Goal: Task Accomplishment & Management: Use online tool/utility

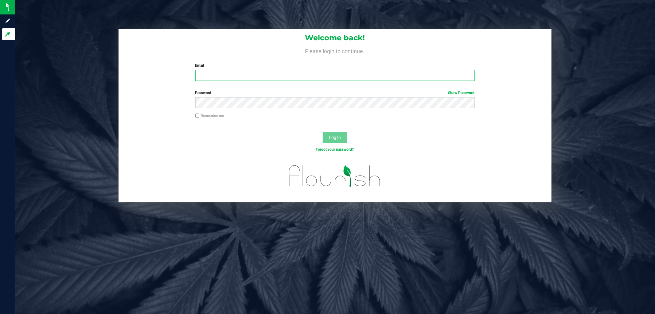
click at [262, 74] on input "Email" at bounding box center [335, 75] width 280 height 11
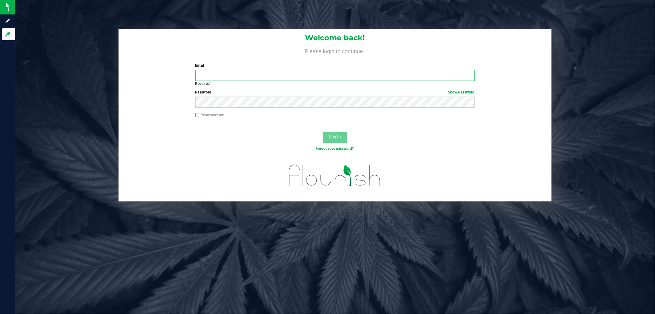
click at [284, 75] on input "Email" at bounding box center [335, 75] width 280 height 11
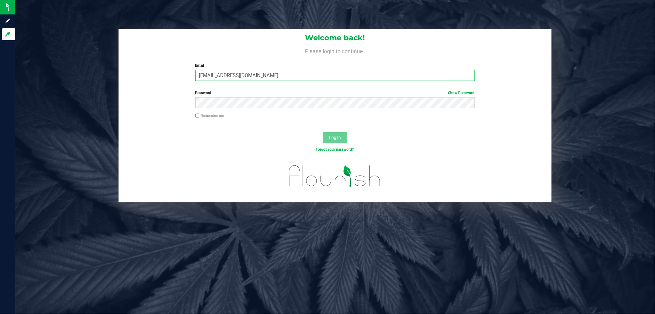
type input "[EMAIL_ADDRESS][DOMAIN_NAME]"
click at [323, 132] on button "Log In" at bounding box center [335, 137] width 25 height 11
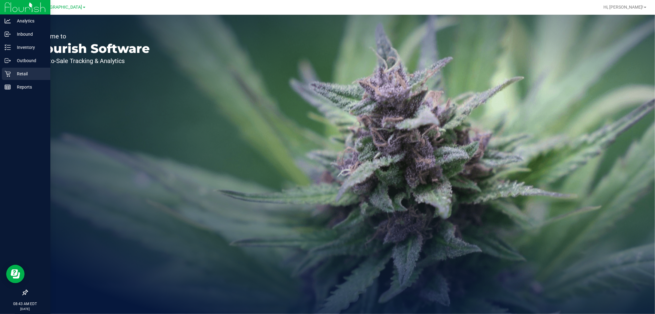
click at [25, 75] on p "Retail" at bounding box center [29, 73] width 37 height 7
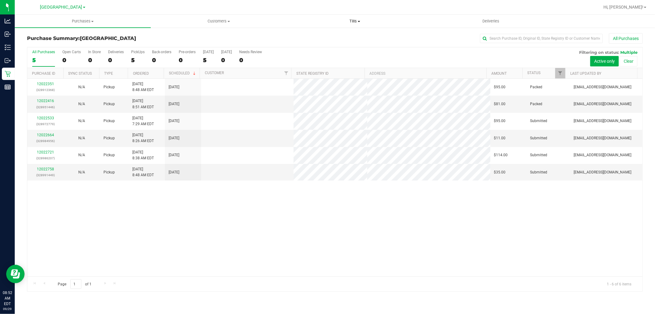
click at [354, 21] on span "Tills" at bounding box center [354, 21] width 135 height 6
click at [325, 34] on span "Manage tills" at bounding box center [307, 36] width 41 height 5
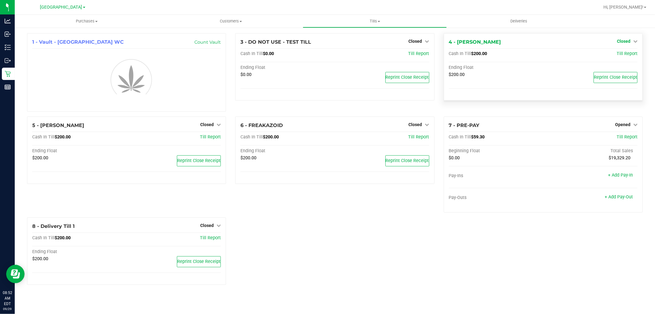
click at [631, 39] on link "Closed" at bounding box center [627, 41] width 21 height 5
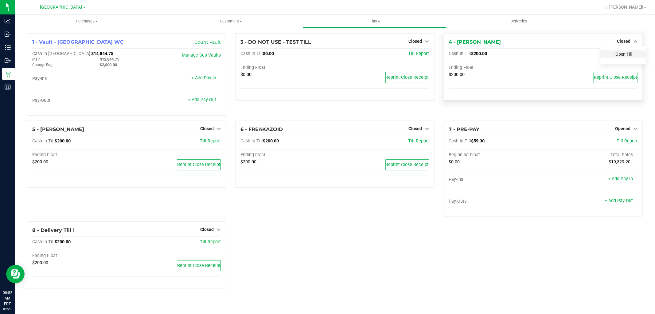
click at [624, 56] on link "Open Till" at bounding box center [624, 54] width 16 height 5
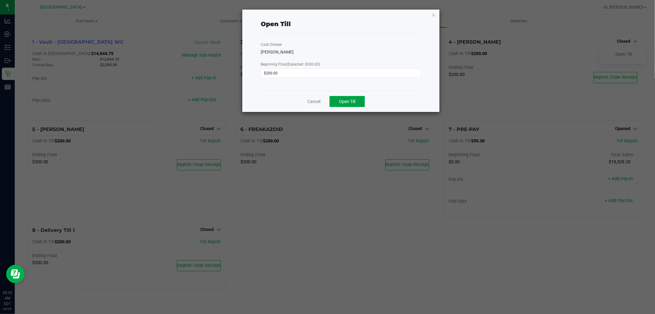
click at [351, 106] on button "Open Till" at bounding box center [347, 101] width 35 height 11
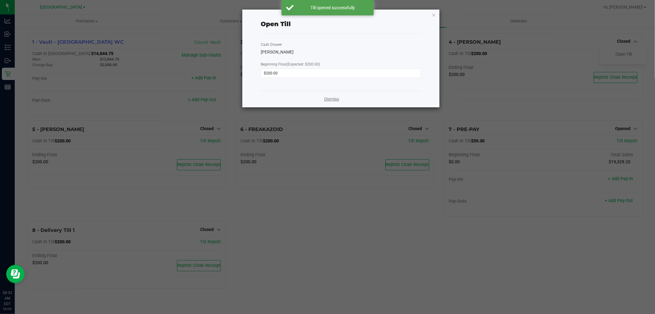
click at [332, 97] on link "Dismiss" at bounding box center [331, 99] width 15 height 6
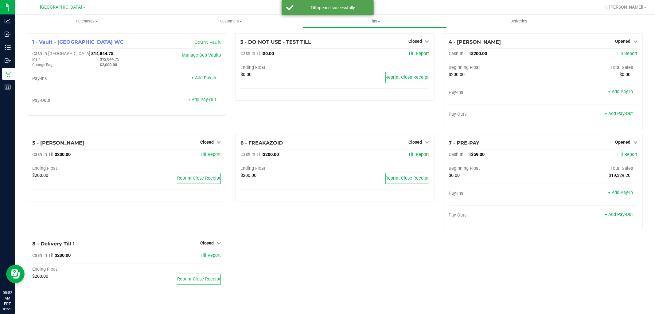
drag, startPoint x: 283, startPoint y: 118, endPoint x: 257, endPoint y: 108, distance: 28.4
click at [283, 118] on div "3 - DO NOT USE - TEST TILL Closed Open Till Cash In Till $0.00 Till Report Endi…" at bounding box center [335, 83] width 208 height 101
click at [218, 142] on icon at bounding box center [219, 142] width 4 height 4
click at [205, 156] on link "Open Till" at bounding box center [207, 154] width 16 height 5
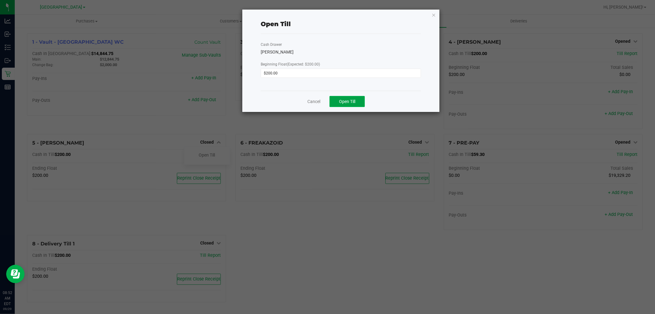
click at [339, 102] on button "Open Till" at bounding box center [347, 101] width 35 height 11
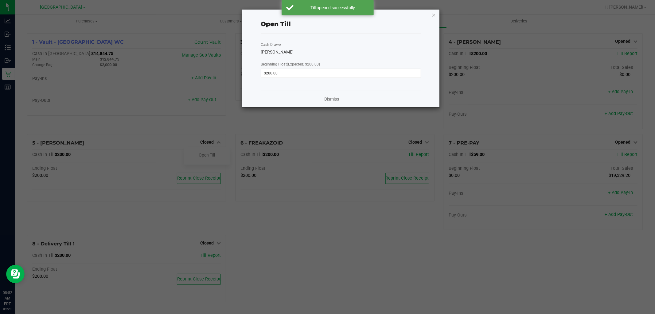
click at [329, 102] on link "Dismiss" at bounding box center [331, 99] width 15 height 6
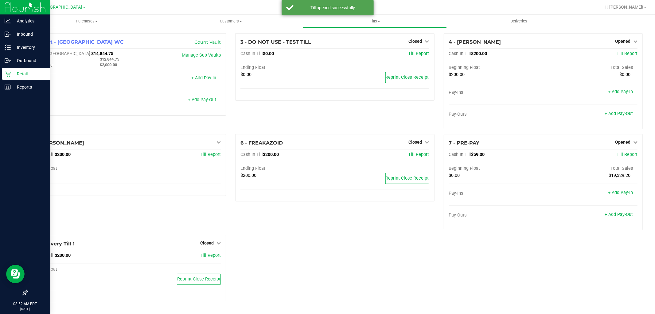
click at [19, 74] on p "Retail" at bounding box center [29, 73] width 37 height 7
